Goal: Task Accomplishment & Management: Use online tool/utility

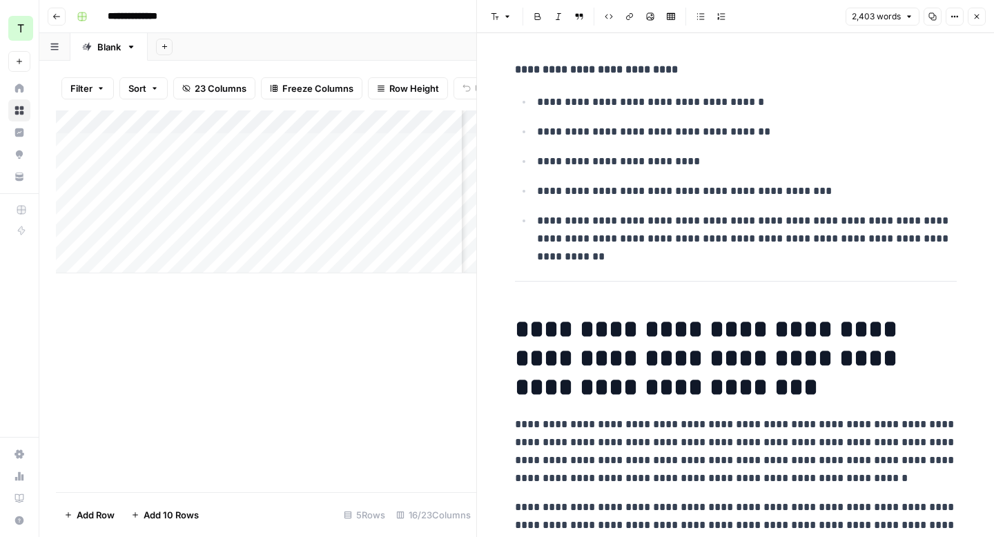
click at [982, 18] on button "Close" at bounding box center [977, 17] width 18 height 18
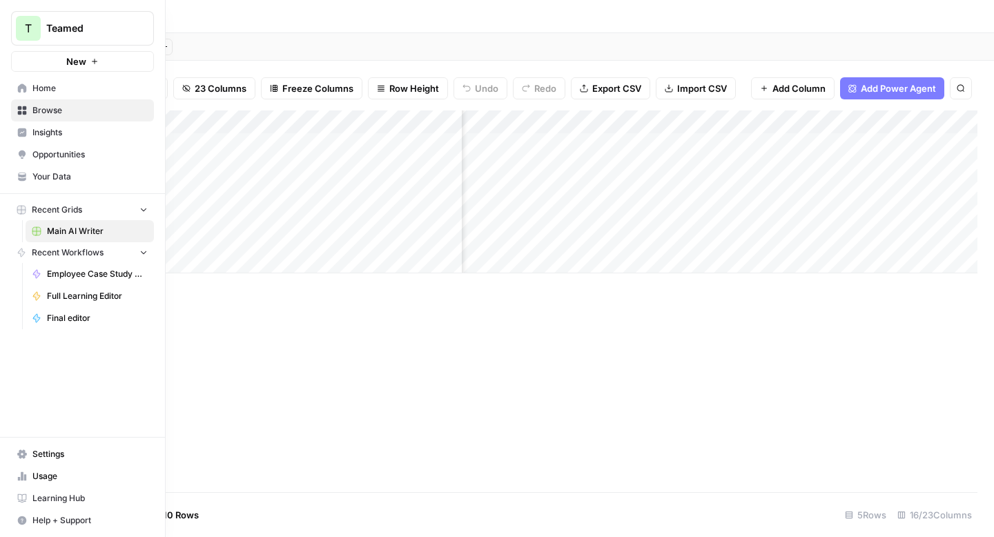
click at [31, 88] on link "Home" at bounding box center [82, 88] width 143 height 22
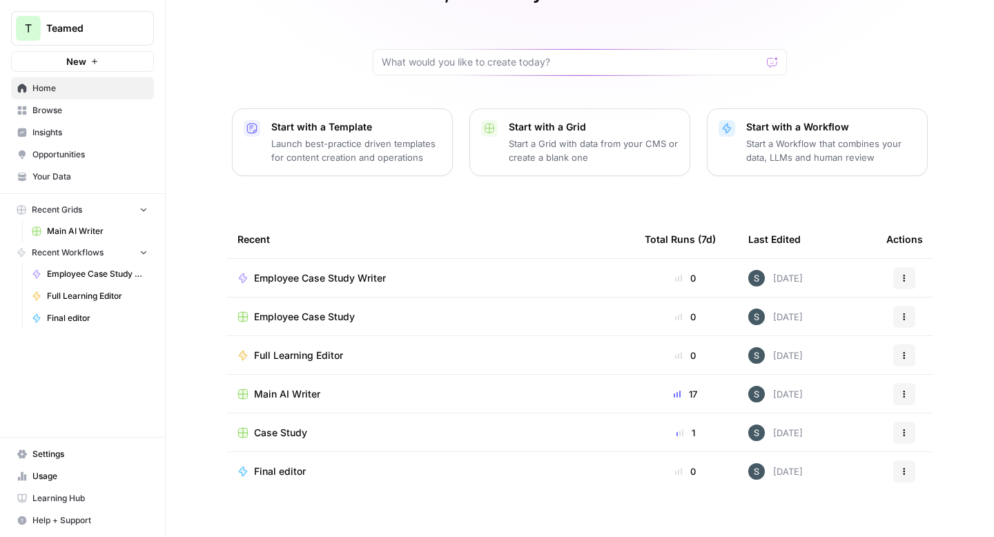
scroll to position [87, 0]
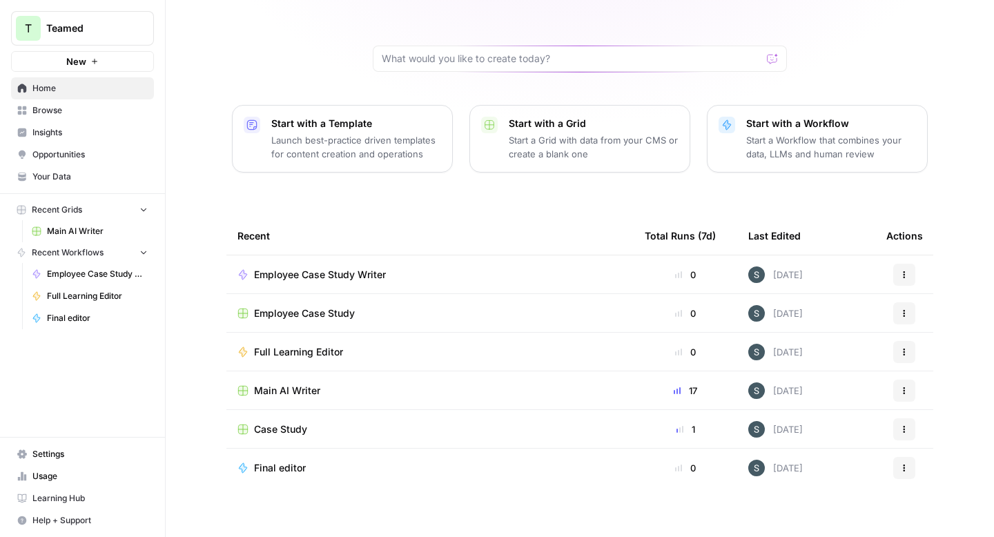
click at [345, 315] on span "Employee Case Study" at bounding box center [304, 314] width 101 height 14
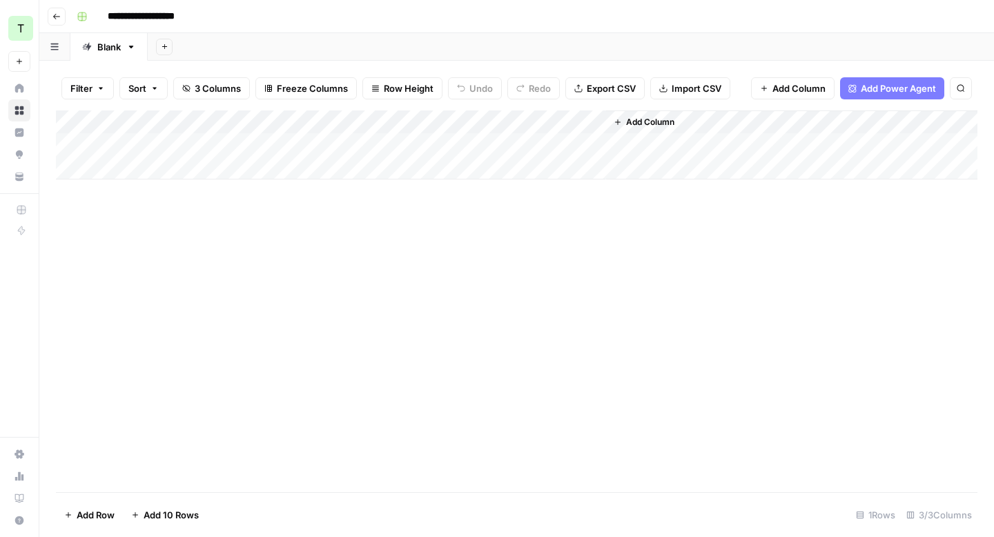
click at [171, 225] on div "Add Column" at bounding box center [517, 301] width 922 height 382
click at [137, 173] on div "Add Column" at bounding box center [517, 144] width 922 height 69
click at [137, 146] on div "Add Column" at bounding box center [517, 156] width 922 height 93
click at [288, 147] on div "Add Column" at bounding box center [517, 156] width 922 height 93
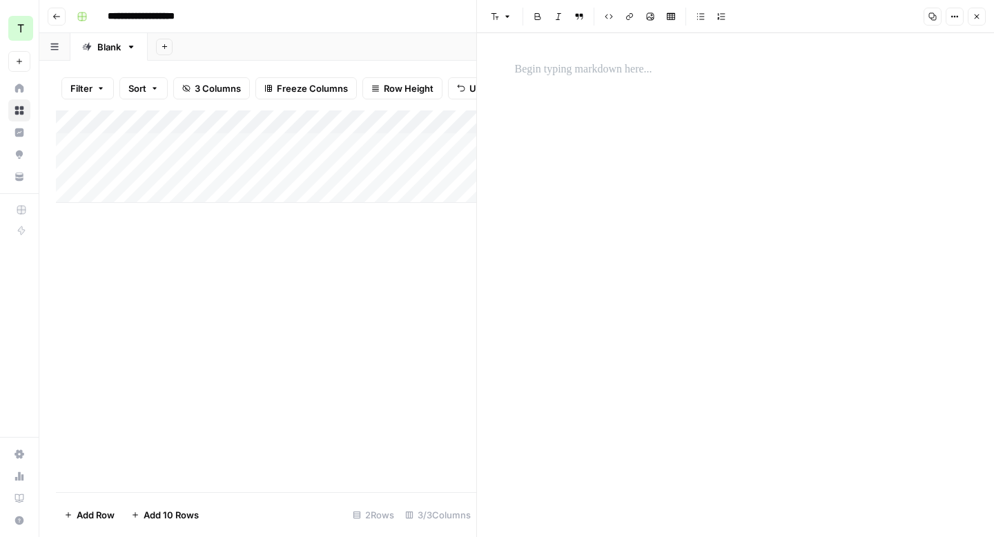
click at [599, 76] on p at bounding box center [736, 70] width 442 height 18
